Goal: Find contact information: Find contact information

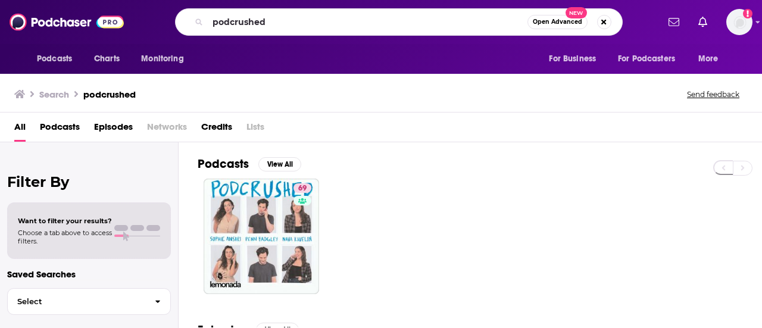
click at [115, 0] on html "Podcasts Charts Monitoring podcrushed Open Advanced New For Business For Podcas…" at bounding box center [381, 164] width 762 height 328
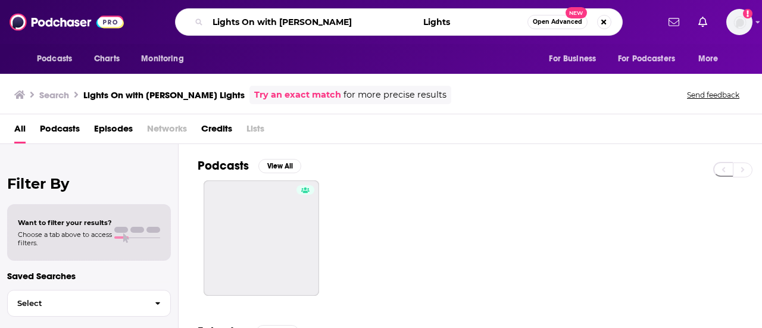
click at [339, 20] on input "Lights On with [PERSON_NAME] Lights" at bounding box center [368, 21] width 320 height 19
drag, startPoint x: 339, startPoint y: 20, endPoint x: 464, endPoint y: 27, distance: 125.2
click at [464, 27] on input "Lights On with [PERSON_NAME] Lights" at bounding box center [368, 21] width 320 height 19
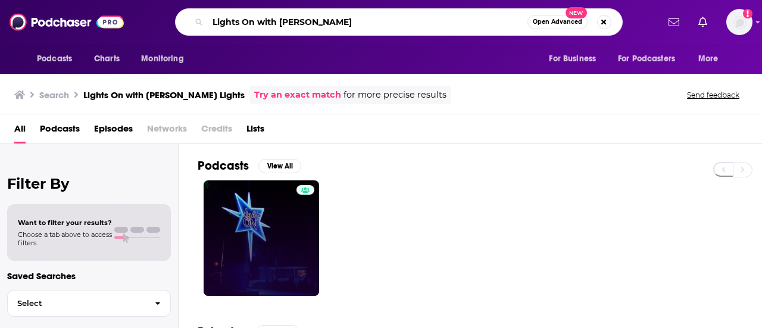
type input "Lights On with [PERSON_NAME]"
click at [242, 195] on link "Lights On with [PERSON_NAME]" at bounding box center [261, 237] width 115 height 115
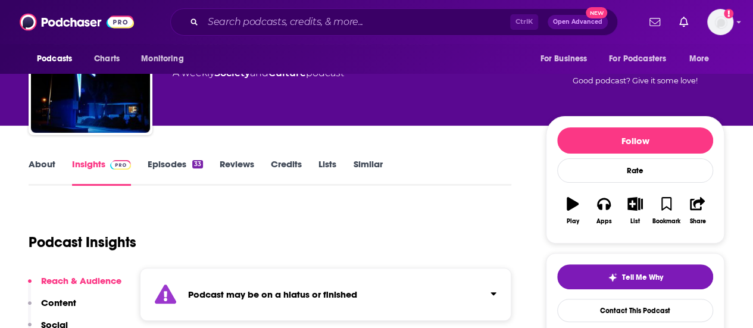
scroll to position [63, 0]
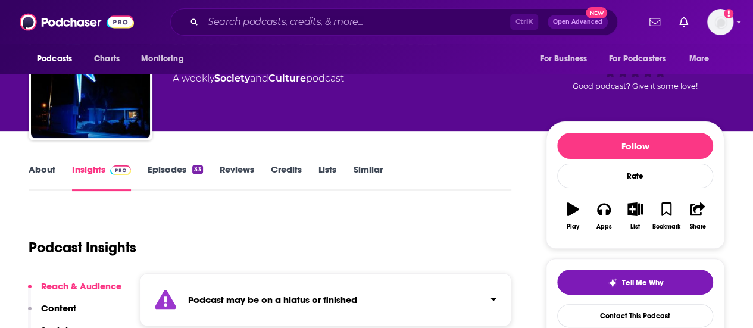
click at [49, 176] on link "About" at bounding box center [42, 177] width 27 height 27
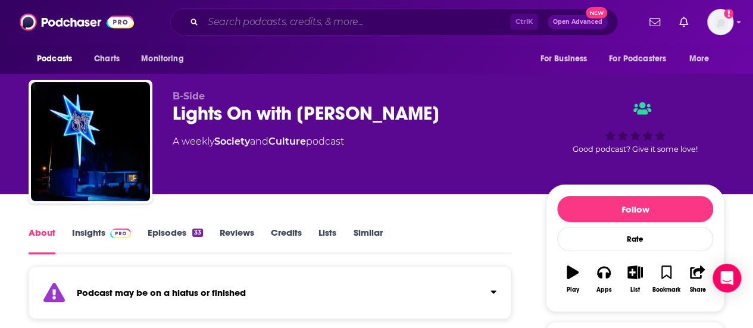
click at [259, 14] on input "Search podcasts, credits, & more..." at bounding box center [356, 21] width 307 height 19
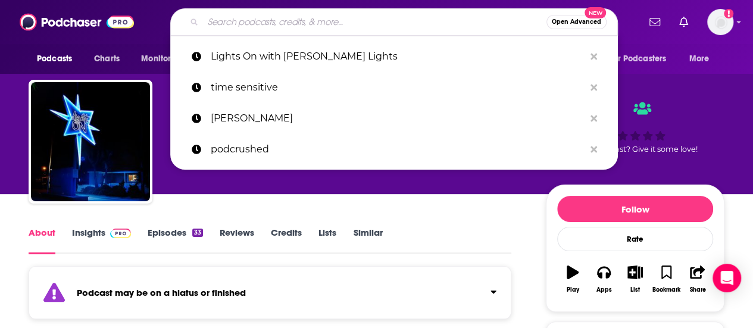
paste input "HOT for your Health Podcast"
type input "HOT for your Health Podcast"
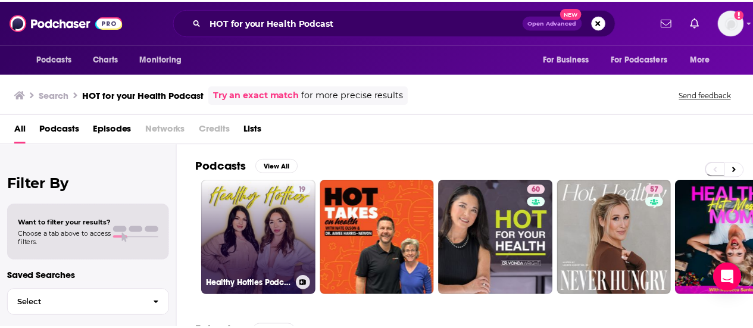
scroll to position [207, 0]
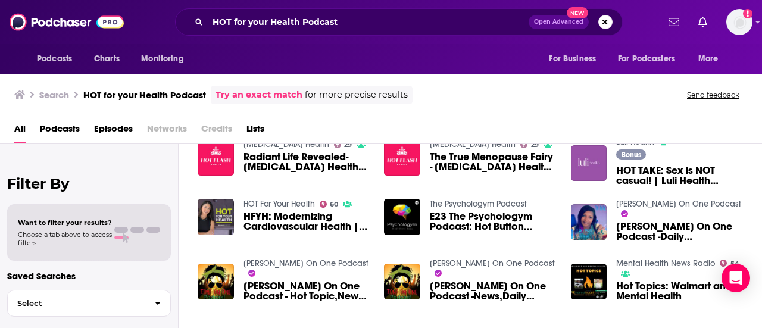
click at [290, 199] on link "HOT For Your Health" at bounding box center [278, 204] width 71 height 10
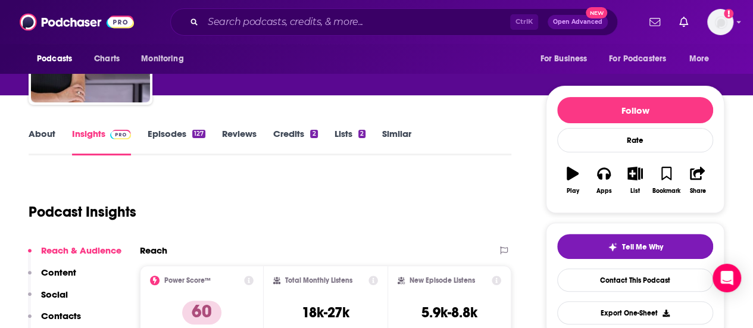
scroll to position [98, 0]
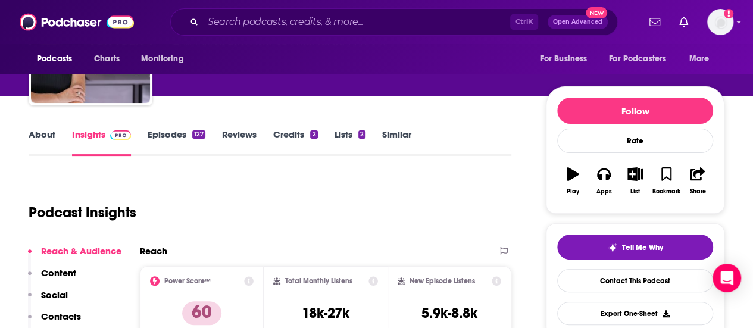
click at [37, 139] on link "About" at bounding box center [42, 142] width 27 height 27
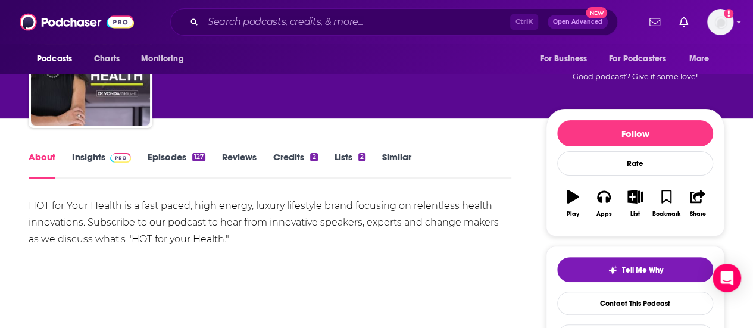
scroll to position [93, 0]
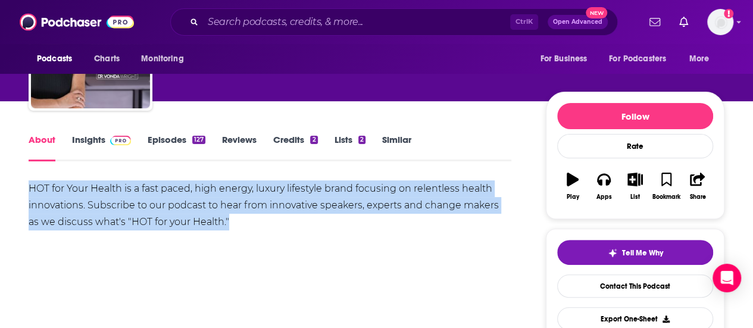
drag, startPoint x: 254, startPoint y: 221, endPoint x: 24, endPoint y: 185, distance: 233.0
copy div "HOT for Your Health is a fast paced, high energy, luxury lifestyle brand focusi…"
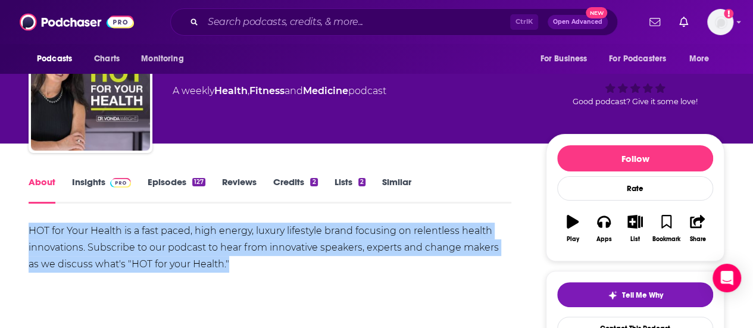
scroll to position [0, 0]
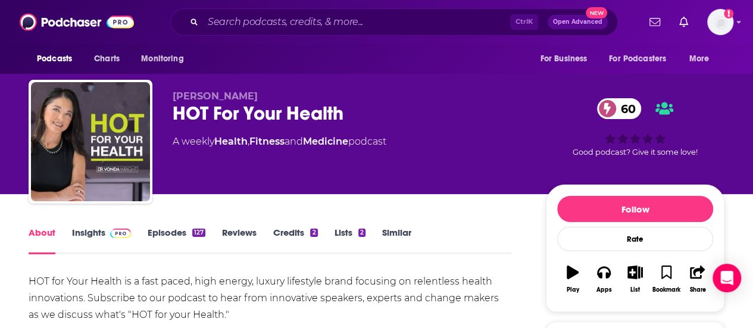
drag, startPoint x: 238, startPoint y: 190, endPoint x: 194, endPoint y: 38, distance: 158.6
click at [238, 190] on div "[PERSON_NAME] HOT For Your Health 60 A weekly Health , Fitness and Medicine pod…" at bounding box center [449, 143] width 552 height 107
click at [255, 179] on div "[PERSON_NAME] HOT For Your Health 60 A weekly Health , Fitness and Medicine pod…" at bounding box center [350, 137] width 354 height 95
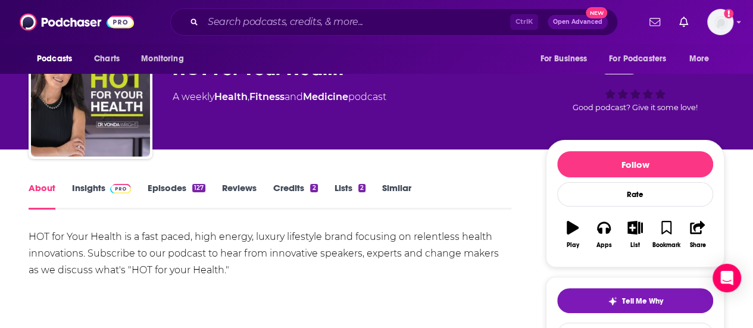
scroll to position [46, 0]
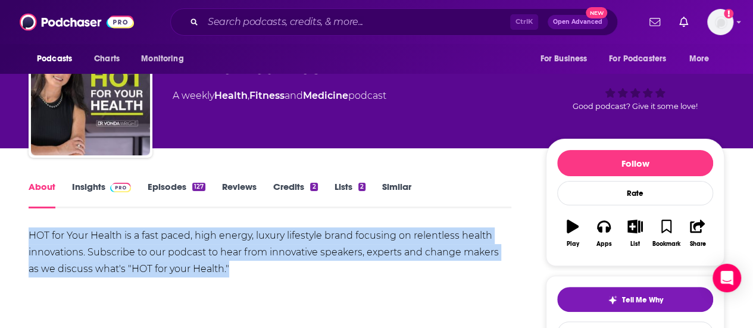
drag, startPoint x: 223, startPoint y: 261, endPoint x: 30, endPoint y: 237, distance: 194.8
click at [30, 237] on div "HOT for Your Health is a fast paced, high energy, luxury lifestyle brand focusi…" at bounding box center [270, 252] width 483 height 50
copy div "HOT for Your Health is a fast paced, high energy, luxury lifestyle brand focusi…"
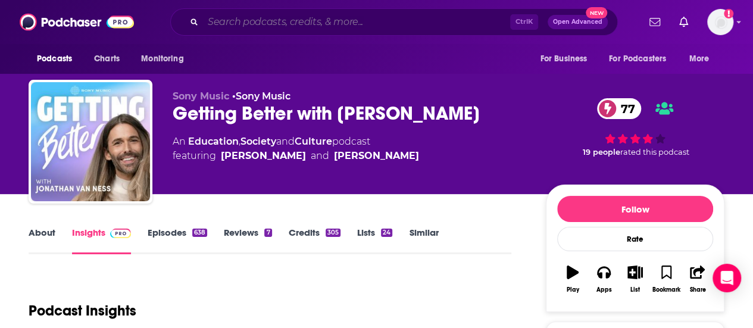
click at [306, 14] on input "Search podcasts, credits, & more..." at bounding box center [356, 21] width 307 height 19
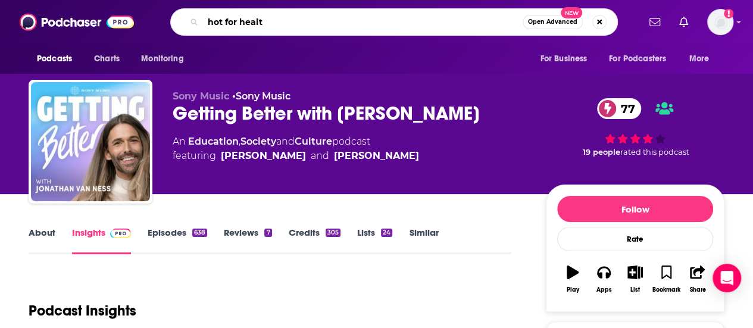
type input "hot for health"
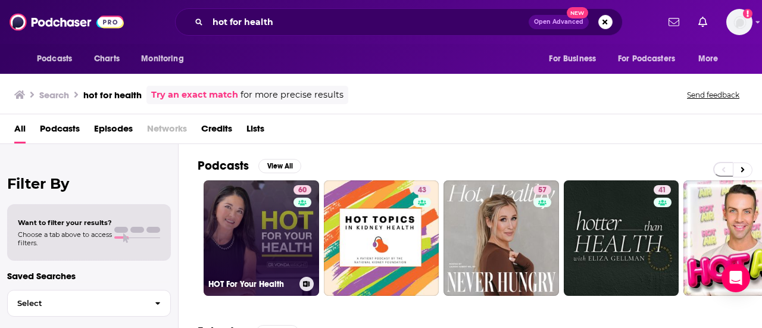
click at [261, 249] on link "60 HOT For Your Health" at bounding box center [261, 237] width 115 height 115
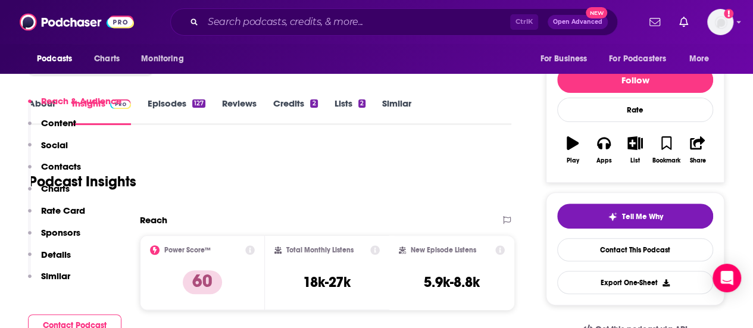
scroll to position [249, 0]
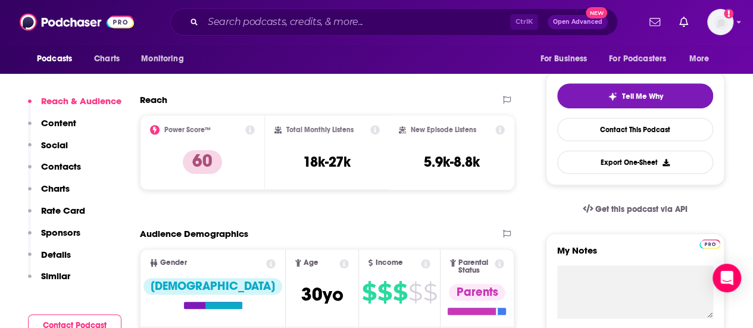
click at [59, 162] on p "Contacts" at bounding box center [61, 166] width 40 height 11
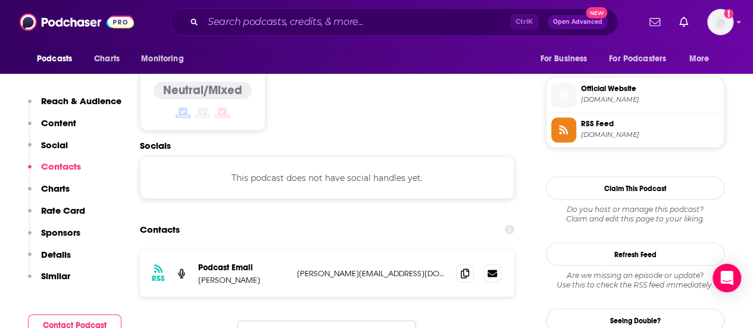
scroll to position [957, 0]
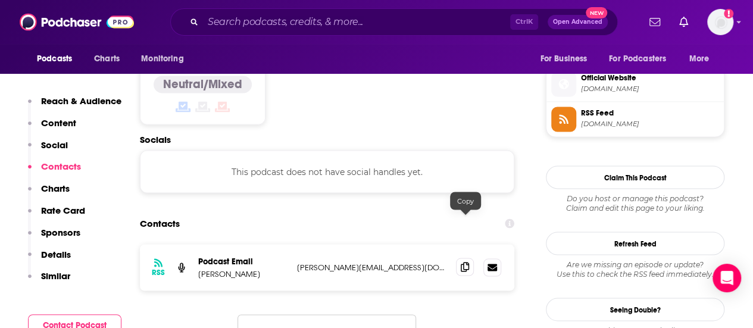
click at [468, 262] on icon at bounding box center [465, 267] width 8 height 10
click at [239, 17] on input "Search podcasts, credits, & more..." at bounding box center [356, 21] width 307 height 19
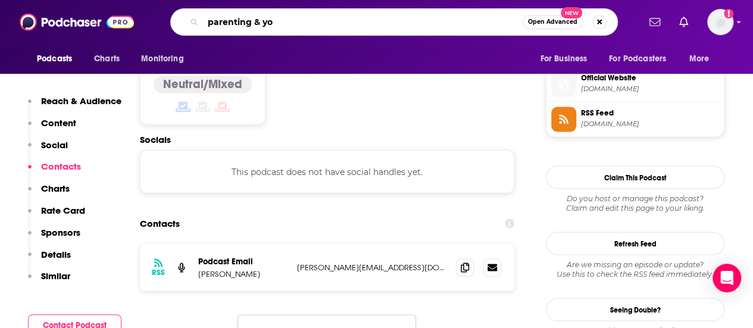
type input "parenting & you"
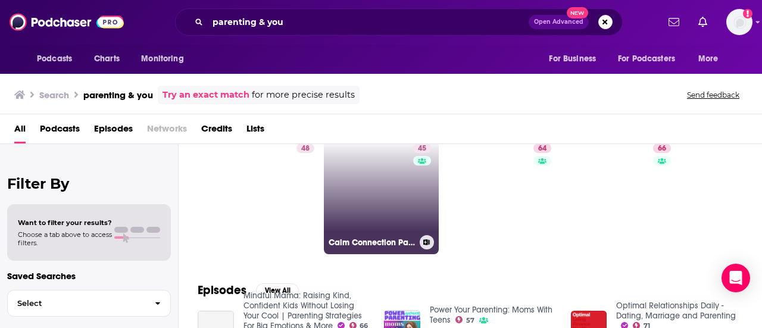
scroll to position [146, 0]
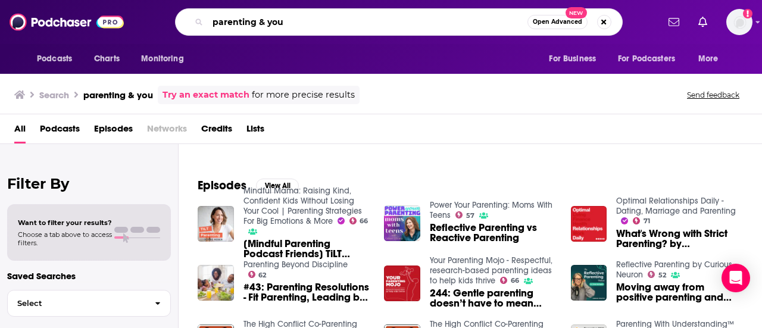
drag, startPoint x: 288, startPoint y: 26, endPoint x: 95, endPoint y: -2, distance: 195.3
click at [95, 0] on html "Podcasts Charts Monitoring parenting & you Open Advanced New For Business For P…" at bounding box center [381, 164] width 762 height 328
paste input "Parenting & You With Dr. Shefali"
type input "Parenting & You With Dr. Shefali"
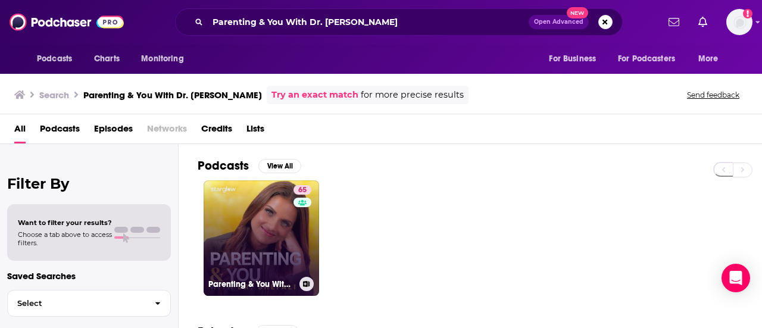
click at [268, 214] on link "65 Parenting & You With Dr. Shefali" at bounding box center [261, 237] width 115 height 115
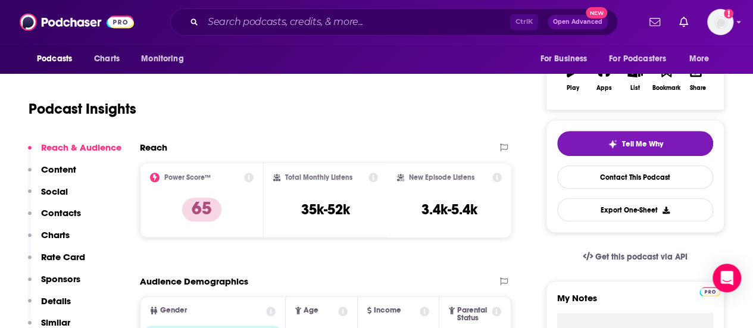
scroll to position [202, 0]
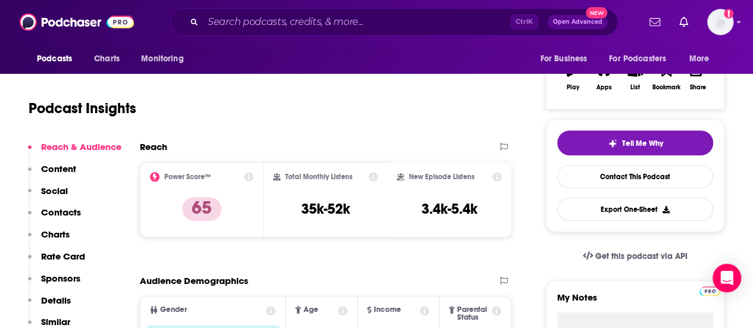
click at [55, 210] on p "Contacts" at bounding box center [61, 211] width 40 height 11
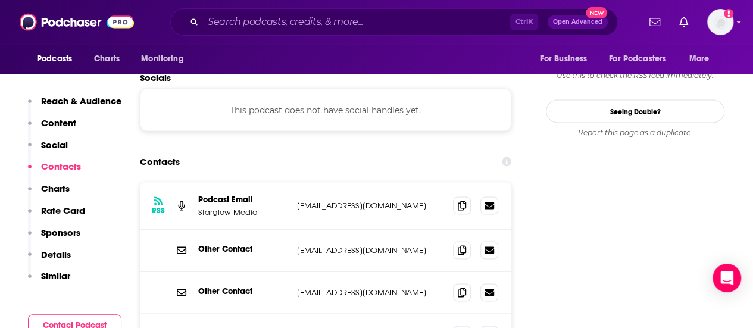
scroll to position [1046, 0]
click at [458, 245] on icon at bounding box center [462, 250] width 8 height 10
click at [259, 16] on input "Search podcasts, credits, & more..." at bounding box center [356, 21] width 307 height 19
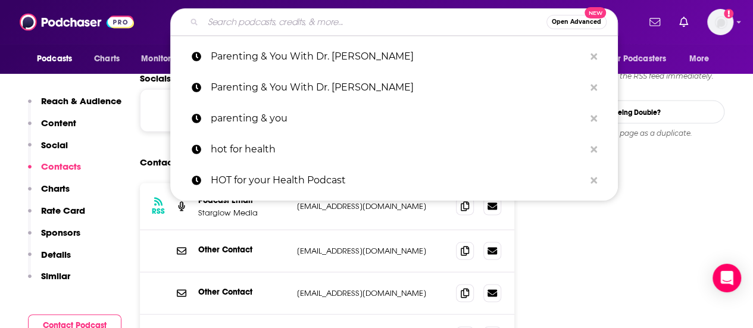
paste input "Time Out"
type input "Time Out"
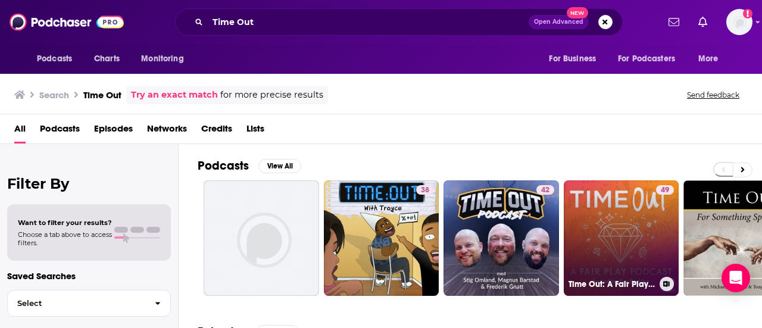
click at [603, 224] on link "49 Time Out: A Fair Play Podcast" at bounding box center [621, 237] width 115 height 115
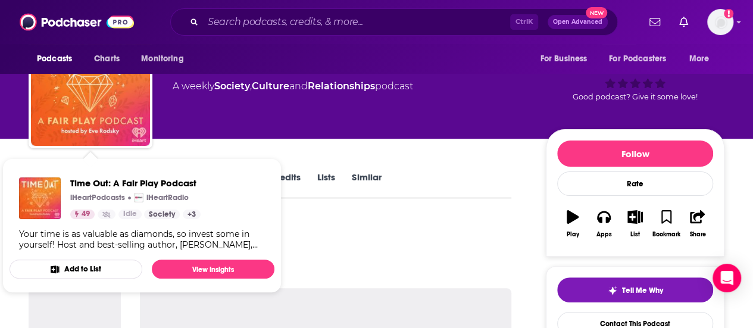
scroll to position [57, 0]
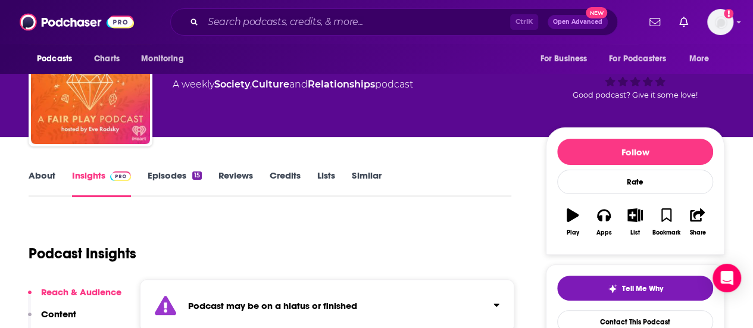
click at [368, 228] on div "Podcast Insights" at bounding box center [265, 246] width 473 height 61
click at [48, 176] on link "About" at bounding box center [42, 183] width 27 height 27
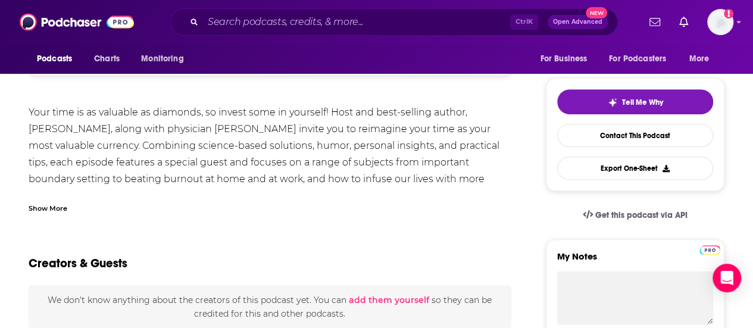
scroll to position [242, 0]
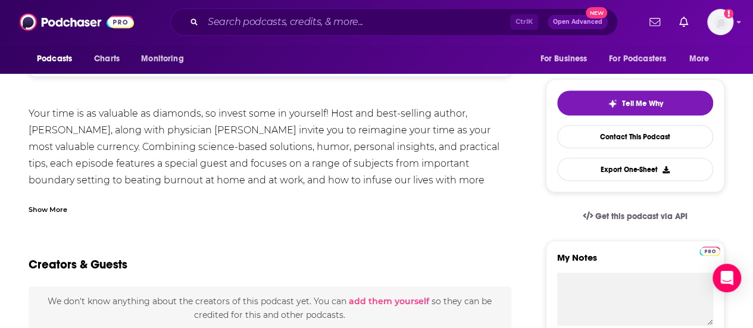
click at [257, 10] on div "Ctrl K Open Advanced New" at bounding box center [393, 21] width 447 height 27
click at [255, 32] on div "Ctrl K Open Advanced New" at bounding box center [393, 21] width 447 height 27
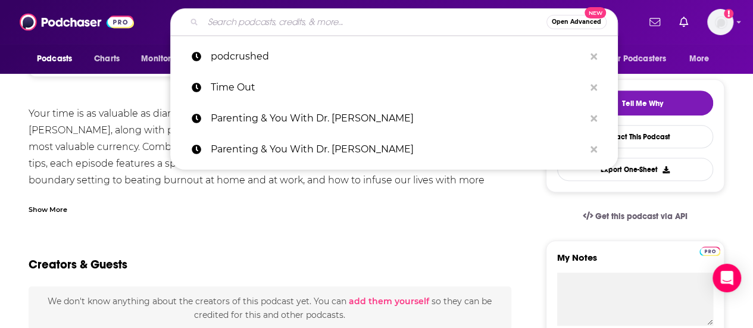
click at [265, 18] on input "Search podcasts, credits, & more..." at bounding box center [374, 21] width 343 height 19
paste input "The Dr. Leaf Show - Podcast"
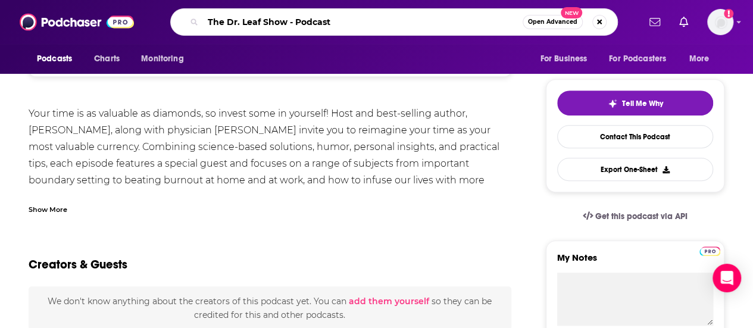
click at [305, 24] on input "The Dr. Leaf Show - Podcast" at bounding box center [363, 21] width 320 height 19
drag, startPoint x: 305, startPoint y: 24, endPoint x: 368, endPoint y: 27, distance: 62.5
click at [368, 27] on input "The Dr. Leaf Show - Podcast" at bounding box center [363, 21] width 320 height 19
type input "The Dr. Leaf Show"
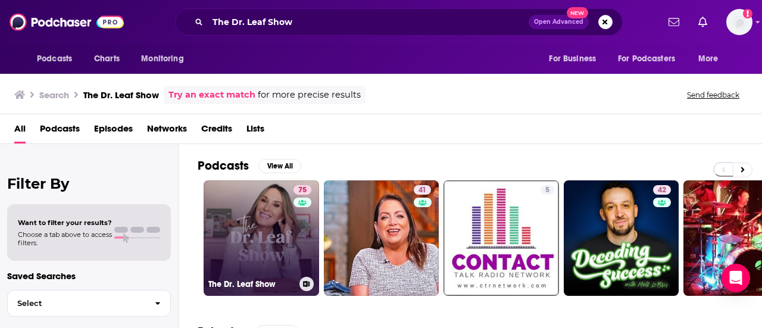
click at [259, 214] on link "75 The Dr. Leaf Show" at bounding box center [261, 237] width 115 height 115
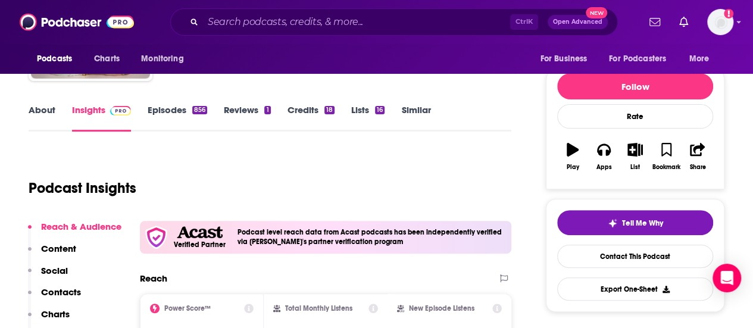
scroll to position [119, 0]
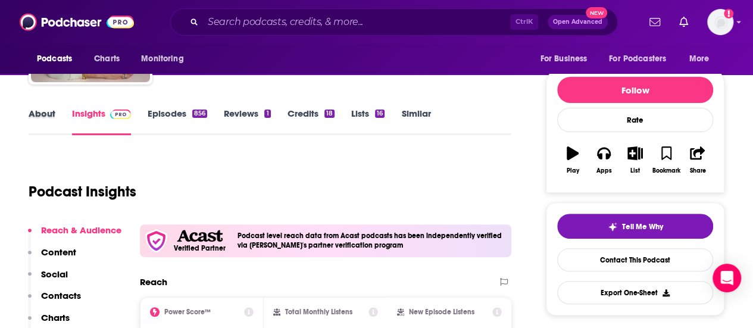
click at [55, 121] on div "About" at bounding box center [50, 121] width 43 height 27
click at [47, 110] on link "About" at bounding box center [42, 121] width 27 height 27
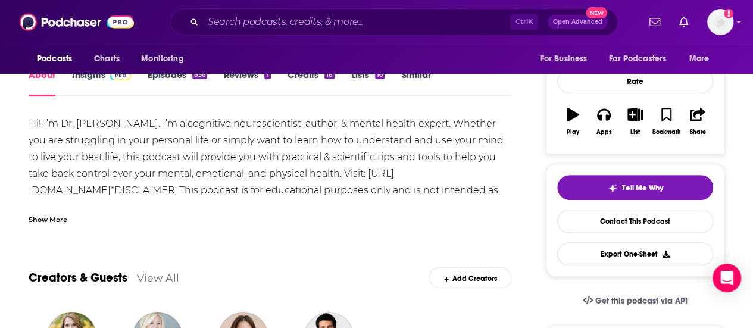
scroll to position [92, 0]
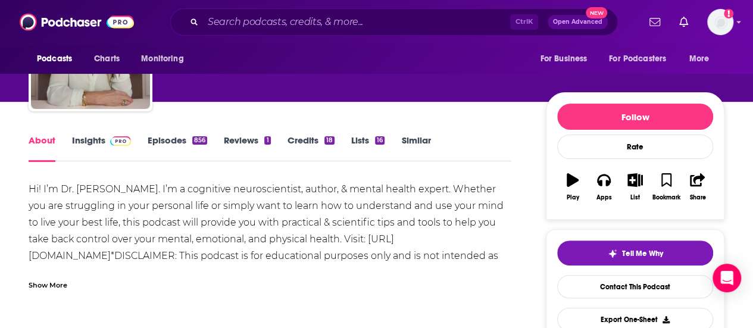
click at [175, 137] on link "Episodes 856" at bounding box center [178, 147] width 60 height 27
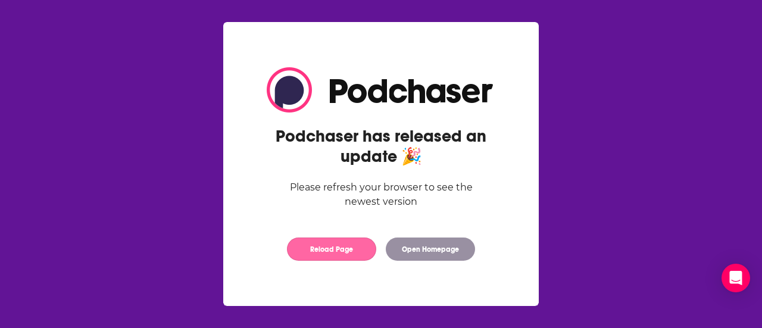
click at [356, 253] on button "Reload Page" at bounding box center [331, 248] width 89 height 23
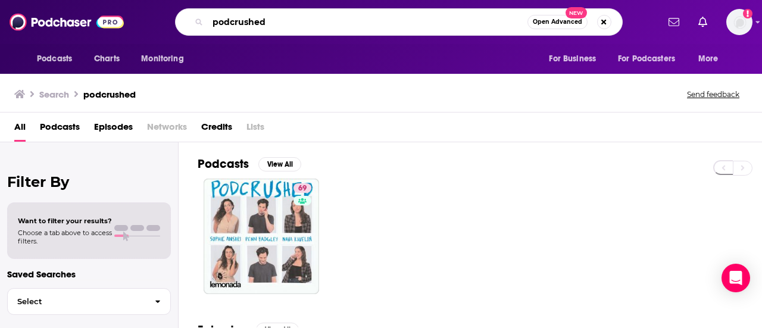
drag, startPoint x: 184, startPoint y: 12, endPoint x: 151, endPoint y: 12, distance: 33.3
click at [151, 12] on div "podcrushed Open Advanced New" at bounding box center [398, 21] width 518 height 27
type input "the dr. leaf show"
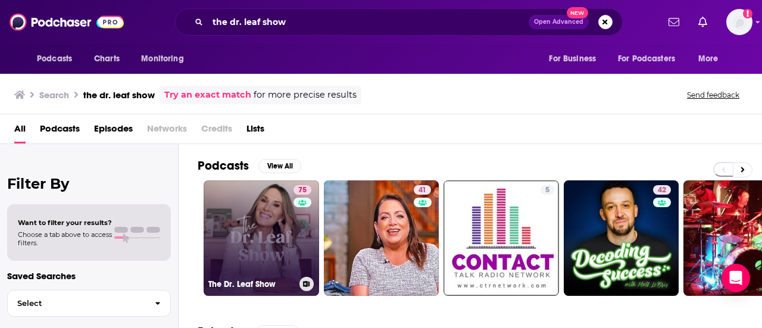
click at [265, 227] on link "75 The Dr. Leaf Show" at bounding box center [261, 237] width 115 height 115
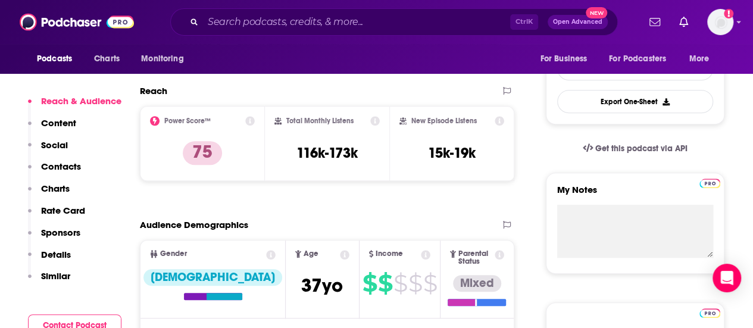
scroll to position [312, 0]
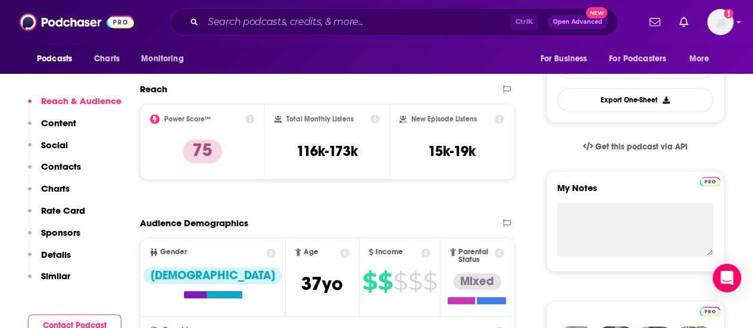
click at [61, 166] on p "Contacts" at bounding box center [61, 166] width 40 height 11
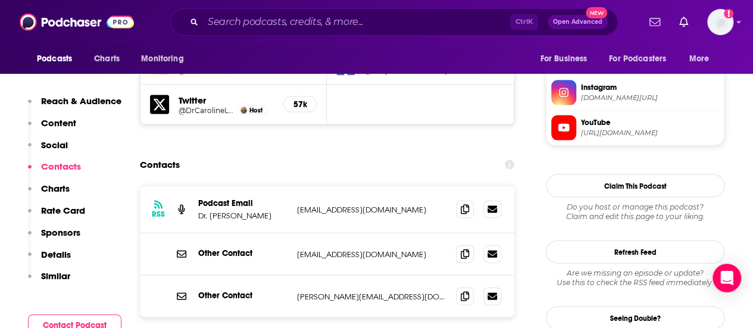
scroll to position [1185, 0]
click at [461, 248] on icon at bounding box center [465, 253] width 8 height 10
click at [462, 290] on icon at bounding box center [465, 295] width 8 height 10
click at [251, 17] on input "Search podcasts, credits, & more..." at bounding box center [356, 21] width 307 height 19
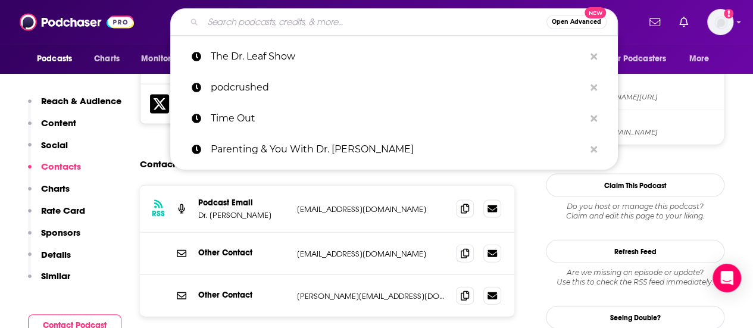
paste input "The Dr. Jeremy London Podcast"
type input "The Dr. Jeremy London Podcast"
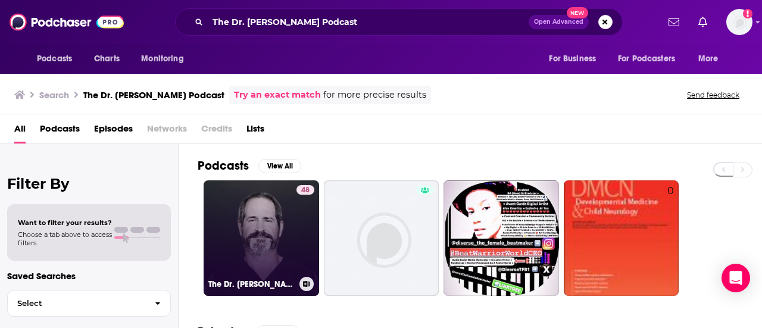
click at [236, 181] on link "48 The Dr. Jeremy London Podcast" at bounding box center [261, 237] width 115 height 115
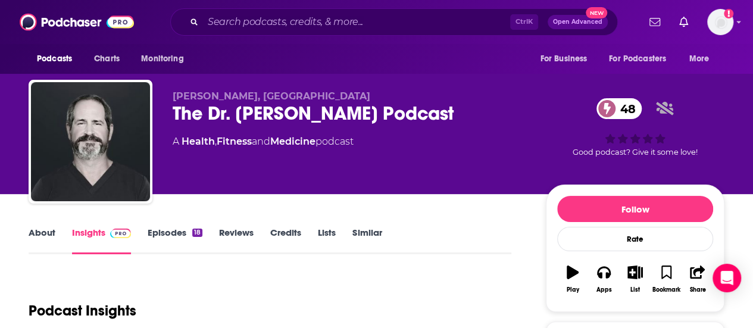
click at [171, 240] on link "Episodes 18" at bounding box center [175, 240] width 55 height 27
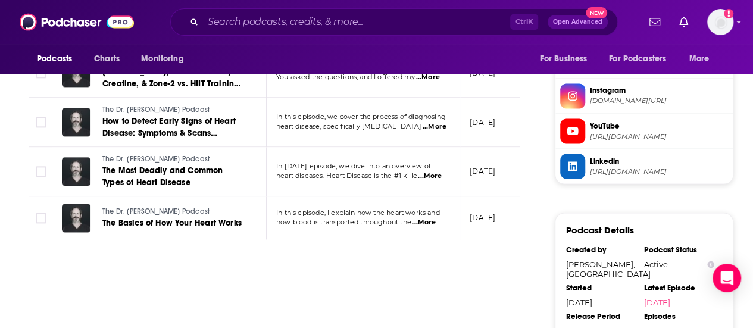
scroll to position [1023, 0]
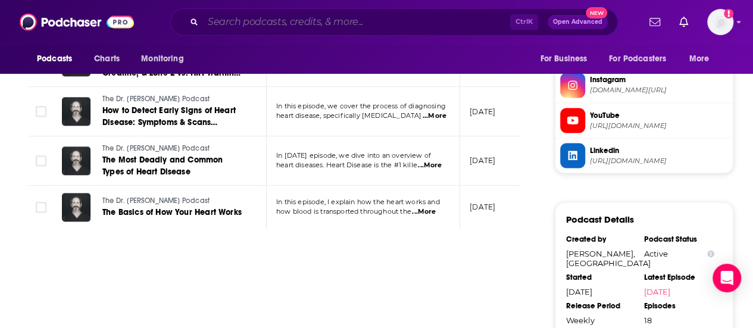
click at [240, 29] on input "Search podcasts, credits, & more..." at bounding box center [356, 21] width 307 height 19
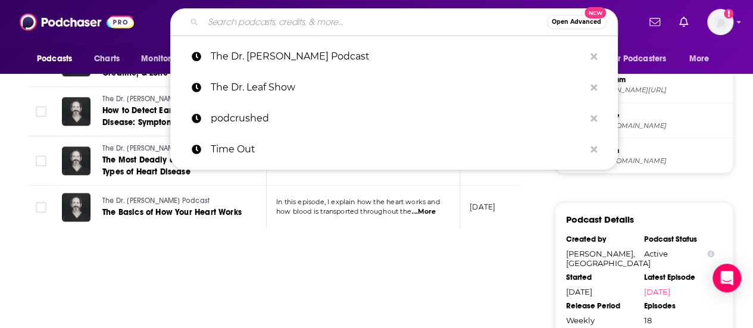
paste input "She{ology} by Dr. Robyn McKay"
type input "She{ology} by Dr. Robyn McKay"
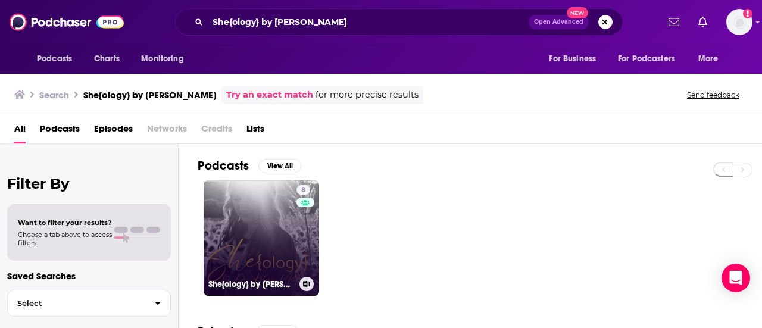
click at [257, 233] on link "8 She{ology} by Dr. Robyn McKay" at bounding box center [261, 237] width 115 height 115
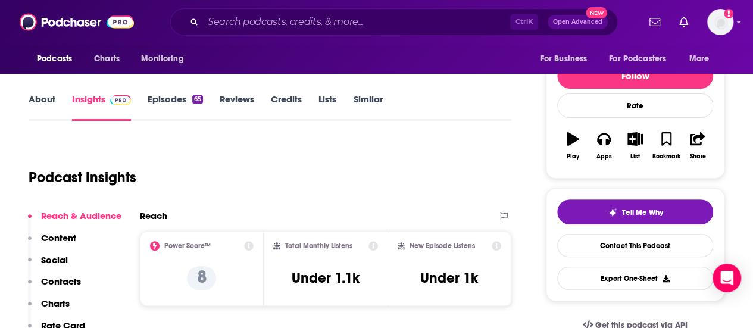
scroll to position [134, 0]
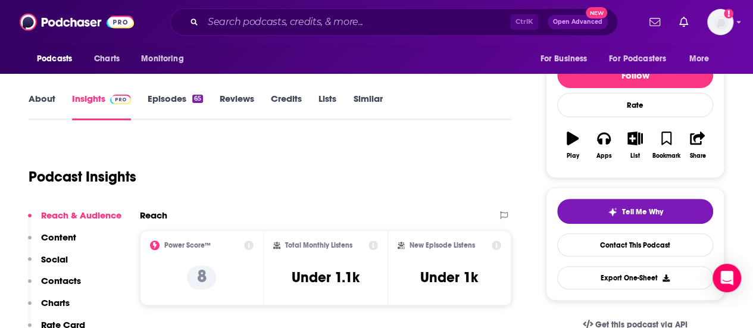
click at [48, 102] on link "About" at bounding box center [42, 106] width 27 height 27
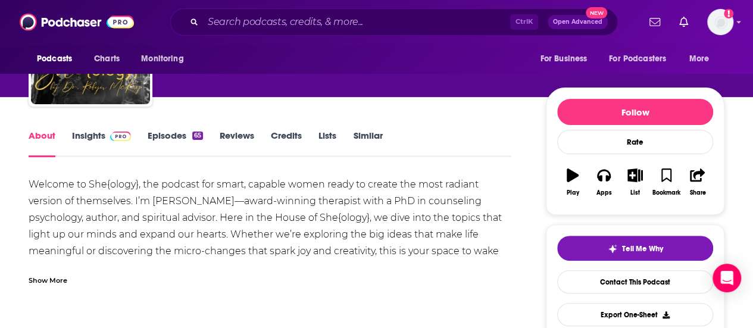
scroll to position [98, 0]
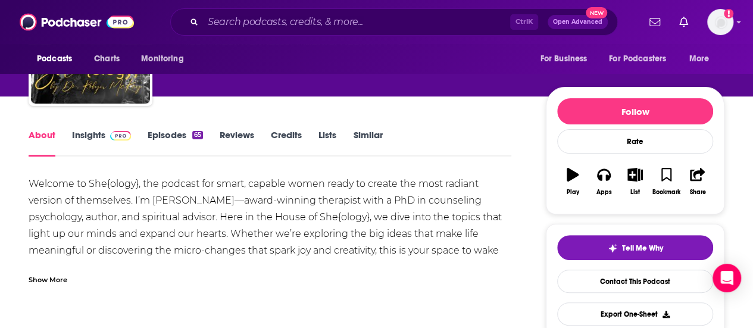
click at [55, 278] on div "Show More" at bounding box center [48, 278] width 39 height 11
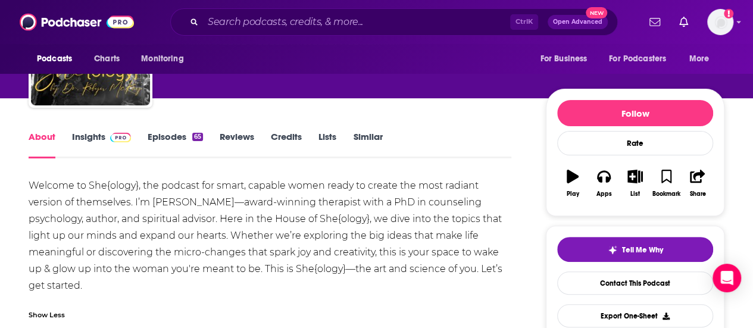
scroll to position [95, 0]
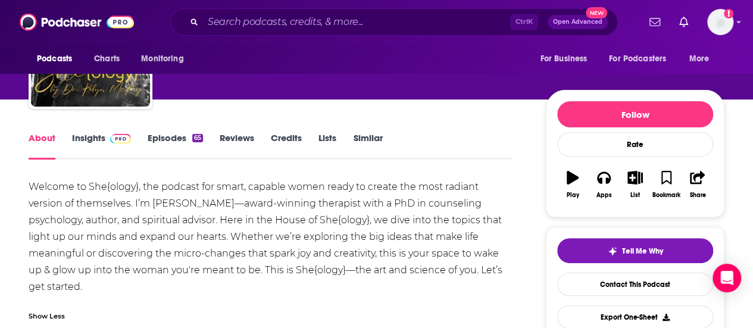
click at [99, 142] on link "Insights" at bounding box center [101, 145] width 59 height 27
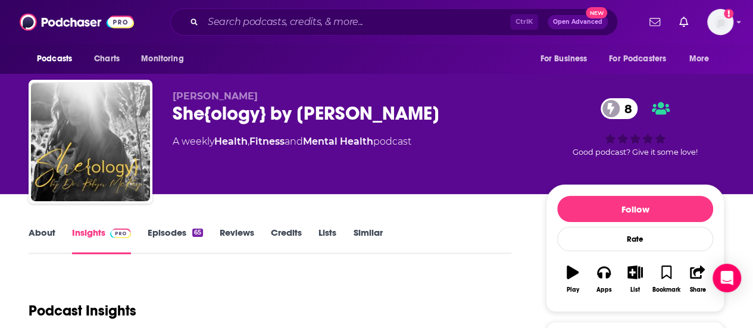
click at [177, 239] on link "Episodes 65" at bounding box center [175, 240] width 55 height 27
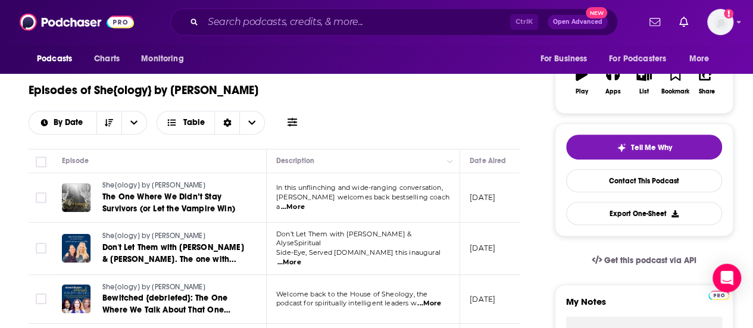
scroll to position [104, 0]
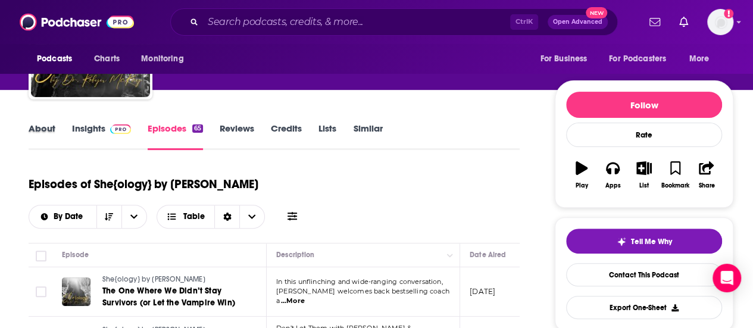
click at [55, 132] on div "About" at bounding box center [50, 136] width 43 height 27
click at [45, 132] on link "About" at bounding box center [42, 136] width 27 height 27
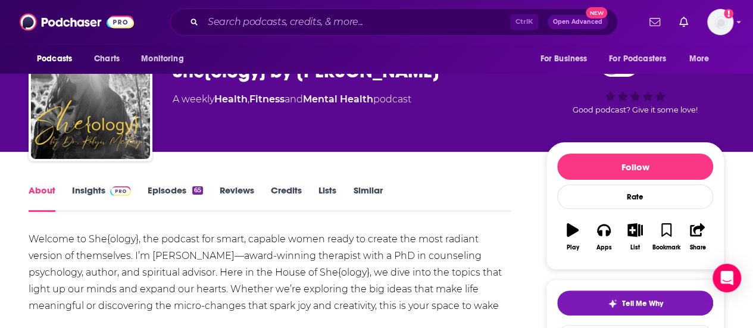
scroll to position [37, 0]
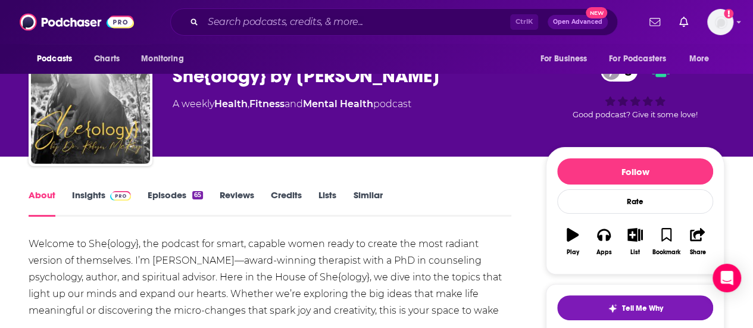
click at [90, 193] on link "Insights" at bounding box center [101, 202] width 59 height 27
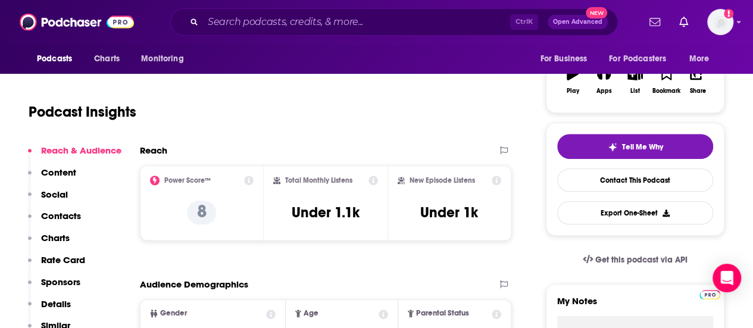
scroll to position [202, 0]
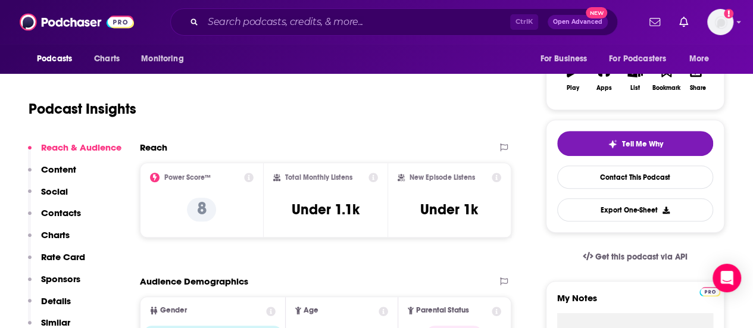
click at [63, 207] on p "Contacts" at bounding box center [61, 212] width 40 height 11
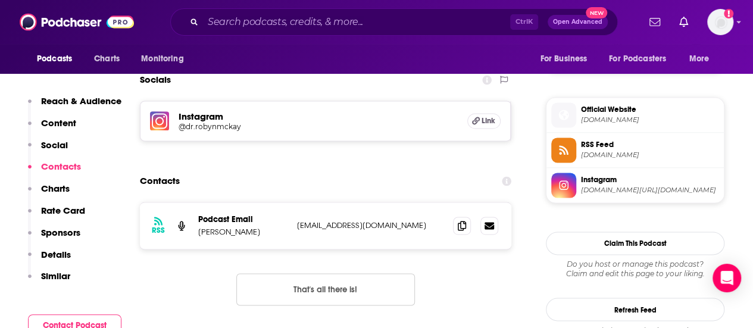
scroll to position [822, 0]
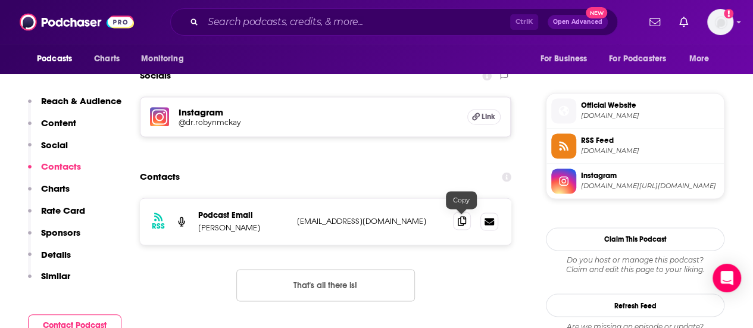
click at [465, 217] on icon at bounding box center [462, 221] width 8 height 10
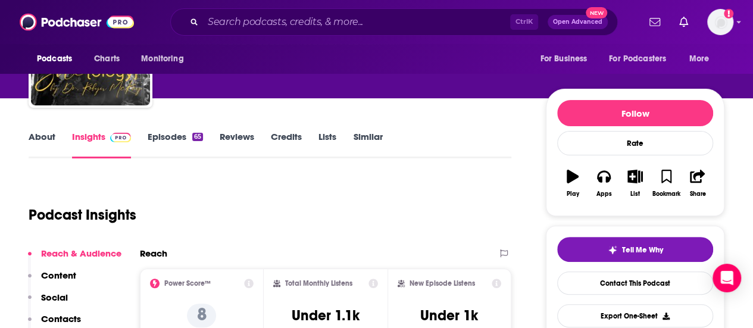
scroll to position [0, 0]
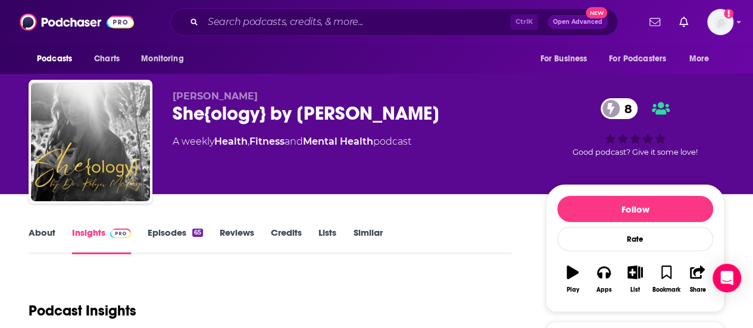
click at [181, 116] on div "She{ology} by Dr. Robyn McKay 8" at bounding box center [350, 113] width 354 height 23
drag, startPoint x: 181, startPoint y: 116, endPoint x: 426, endPoint y: 109, distance: 245.3
click at [426, 109] on div "She{ology} by Dr. Robyn McKay 8" at bounding box center [350, 113] width 354 height 23
click at [191, 116] on div "She{ology} by Dr. Robyn McKay 8" at bounding box center [350, 113] width 354 height 23
drag, startPoint x: 191, startPoint y: 116, endPoint x: 258, endPoint y: 114, distance: 66.7
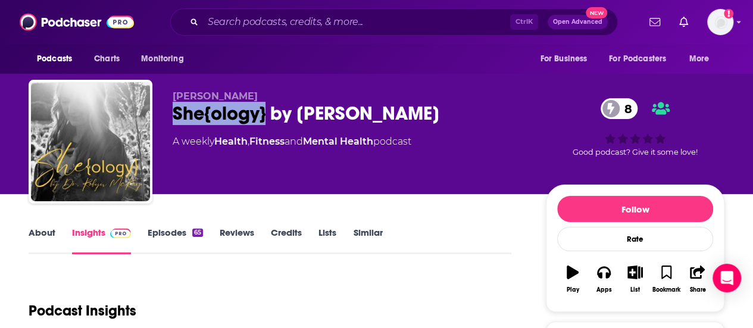
click at [258, 114] on div "She{ology} by Dr. Robyn McKay 8" at bounding box center [350, 113] width 354 height 23
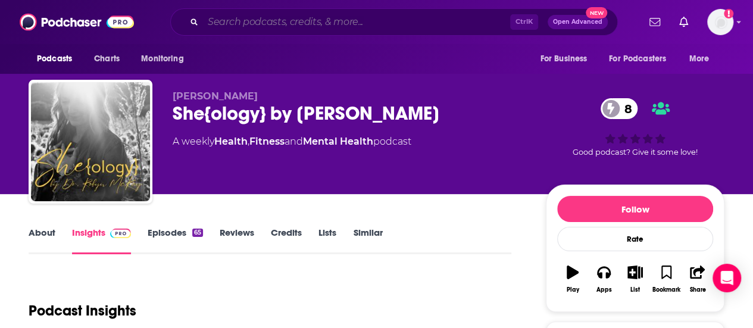
click at [308, 16] on input "Search podcasts, credits, & more..." at bounding box center [356, 21] width 307 height 19
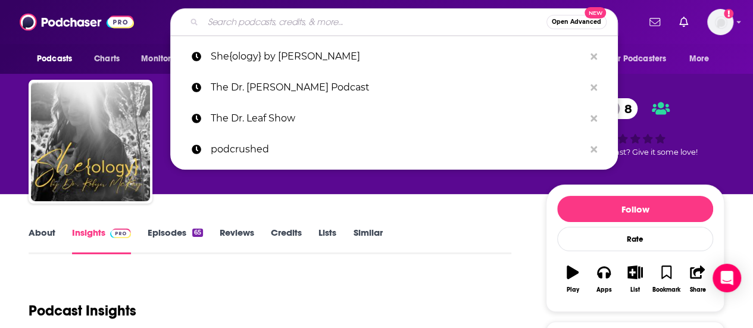
paste input "The Vault with Dr. Judith"
type input "The Vault with Dr. Judith"
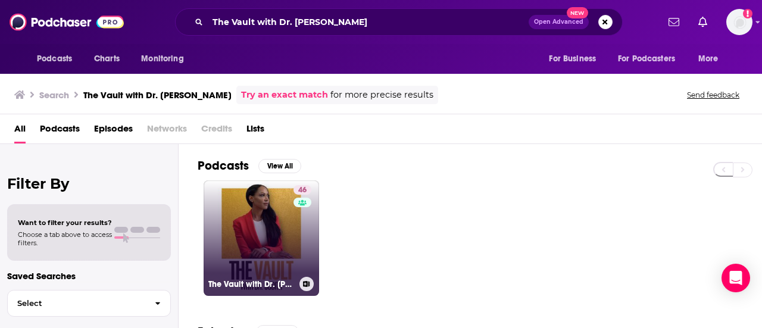
click at [248, 223] on link "46 The Vault with Dr. Judith" at bounding box center [261, 237] width 115 height 115
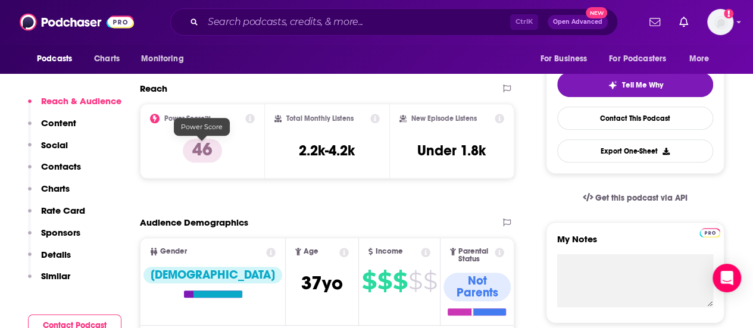
scroll to position [271, 0]
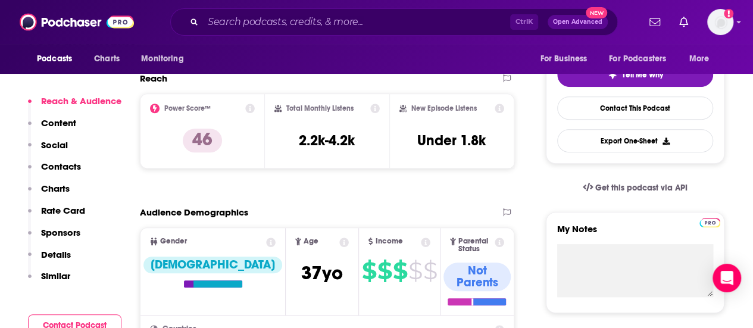
click at [60, 161] on p "Contacts" at bounding box center [61, 166] width 40 height 11
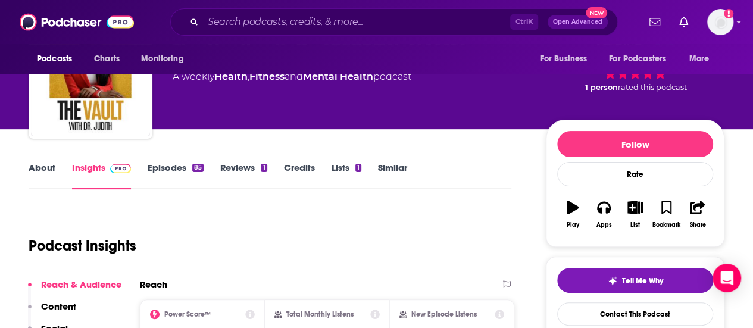
scroll to position [0, 0]
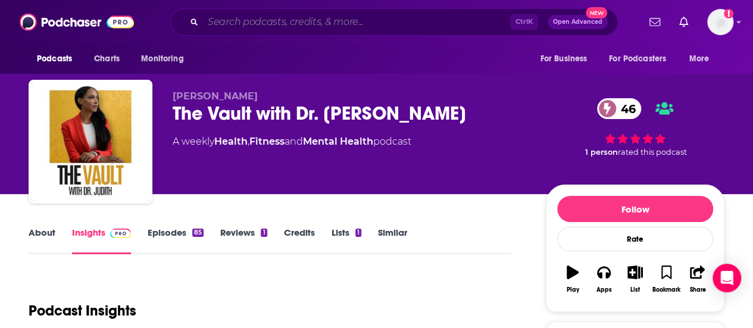
click at [238, 22] on input "Search podcasts, credits, & more..." at bounding box center [356, 21] width 307 height 19
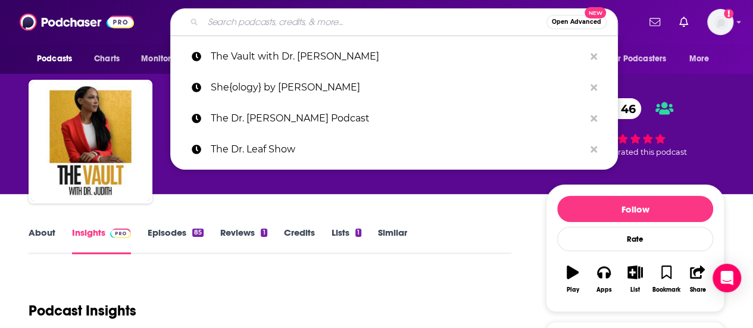
paste input "The Hers Podcast"
type input "The Hers Podcast"
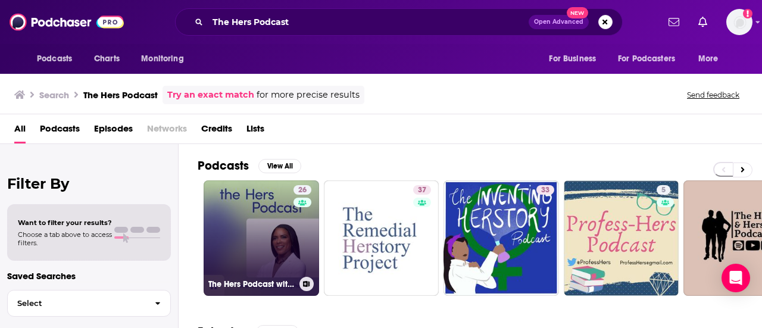
click at [249, 226] on link "26 The Hers Podcast with Dr. Jessica Shepherd" at bounding box center [261, 237] width 115 height 115
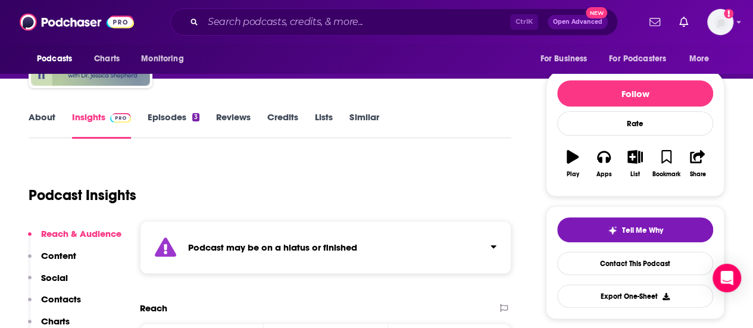
scroll to position [125, 0]
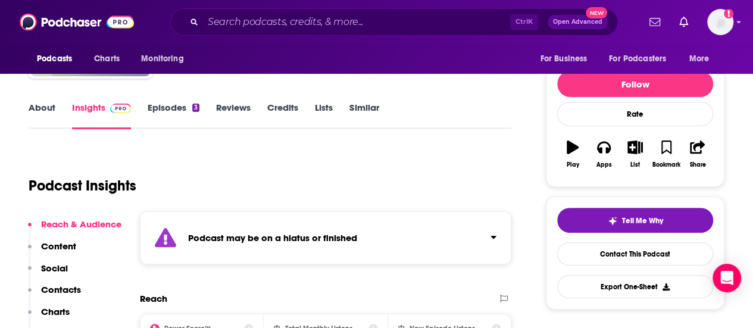
click at [37, 114] on link "About" at bounding box center [42, 115] width 27 height 27
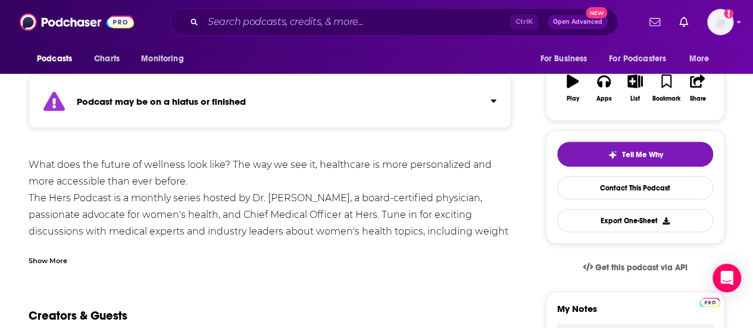
scroll to position [192, 0]
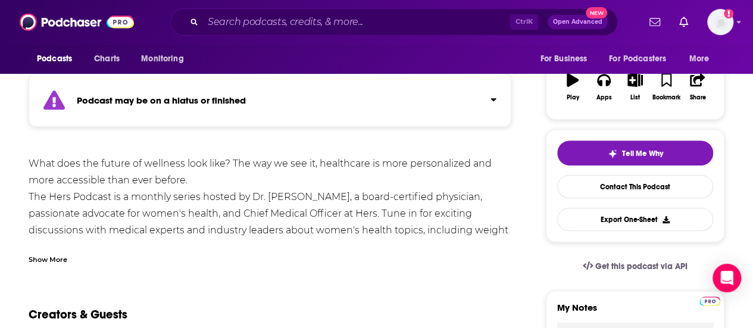
click at [48, 251] on div "Show More" at bounding box center [270, 255] width 483 height 20
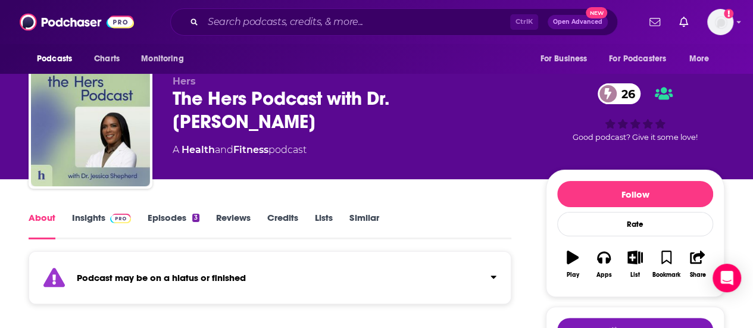
scroll to position [12, 0]
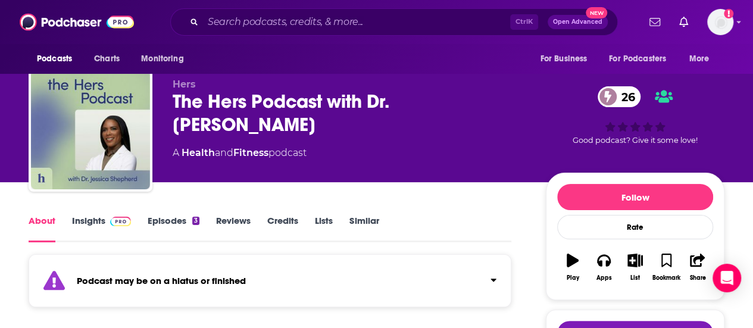
click at [89, 220] on link "Insights" at bounding box center [101, 228] width 59 height 27
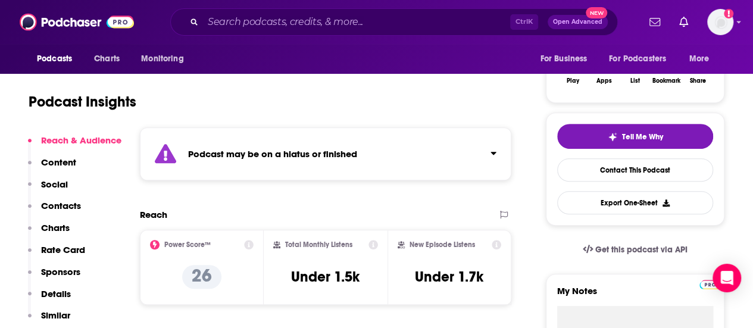
click at [63, 200] on p "Contacts" at bounding box center [61, 205] width 40 height 11
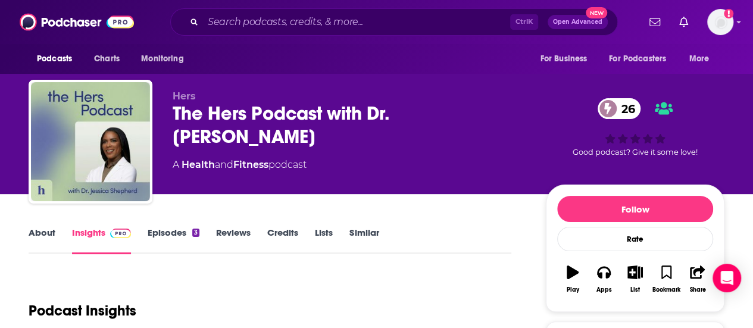
drag, startPoint x: 259, startPoint y: 135, endPoint x: 365, endPoint y: 109, distance: 109.0
click at [365, 109] on div "The Hers Podcast with Dr. Jessica Shepherd 26" at bounding box center [350, 125] width 354 height 46
copy h2 "Dr. Jessica Shepherd"
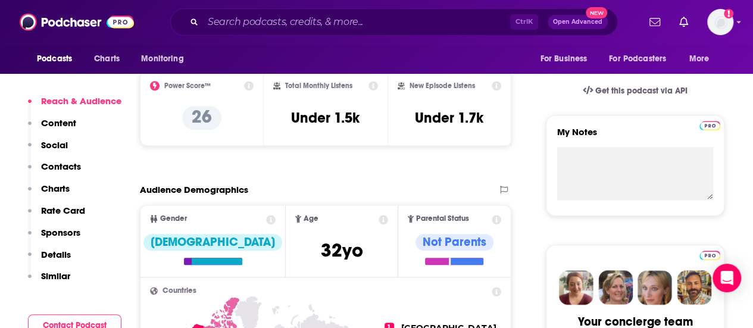
click at [58, 171] on p "Contacts" at bounding box center [61, 166] width 40 height 11
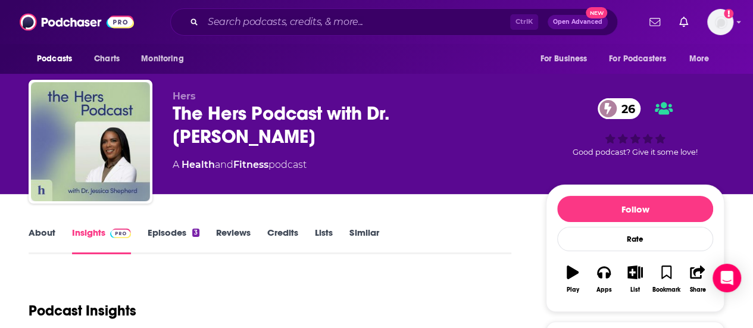
click at [179, 113] on div "The Hers Podcast with Dr. Jessica Shepherd 26" at bounding box center [350, 125] width 354 height 46
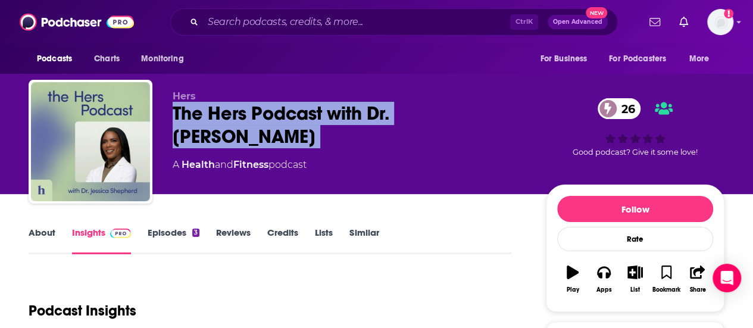
drag, startPoint x: 179, startPoint y: 113, endPoint x: 254, endPoint y: 132, distance: 77.8
click at [254, 132] on div "The Hers Podcast with Dr. Jessica Shepherd 26" at bounding box center [350, 125] width 354 height 46
copy div "The Hers Podcast with Dr. Jessica Shepherd 26"
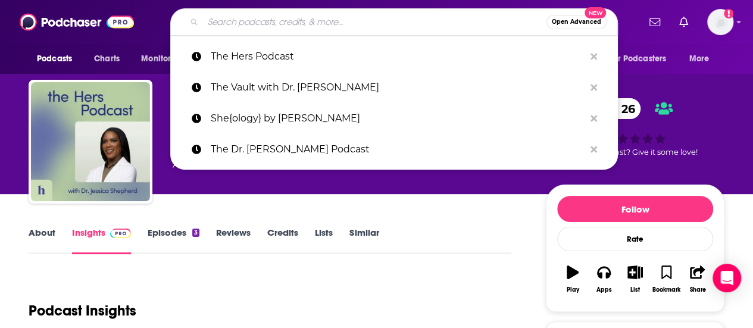
click at [253, 30] on input "Search podcasts, credits, & more..." at bounding box center [374, 21] width 343 height 19
paste input "Friend Forward"
type input "Friend Forward"
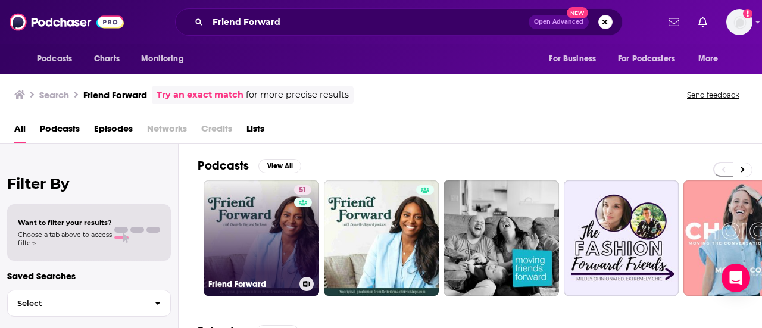
click at [256, 215] on link "51 Friend Forward" at bounding box center [261, 237] width 115 height 115
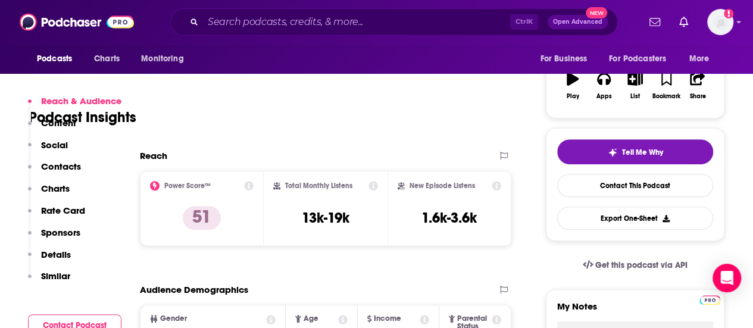
scroll to position [251, 0]
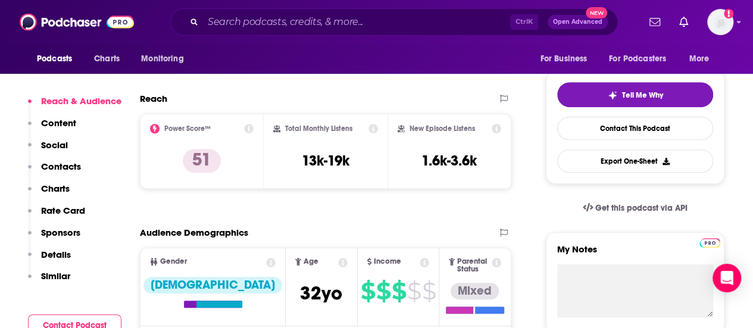
click at [63, 161] on p "Contacts" at bounding box center [61, 166] width 40 height 11
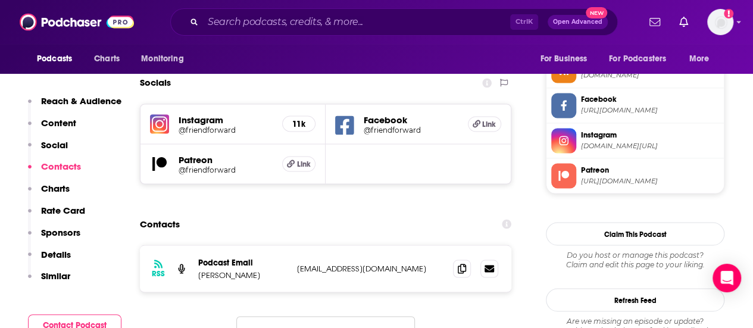
scroll to position [1007, 0]
click at [461, 262] on icon at bounding box center [462, 267] width 8 height 10
